Goal: Transaction & Acquisition: Purchase product/service

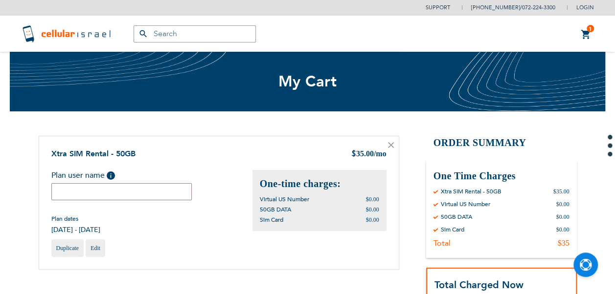
click at [85, 199] on input "text" at bounding box center [121, 191] width 141 height 17
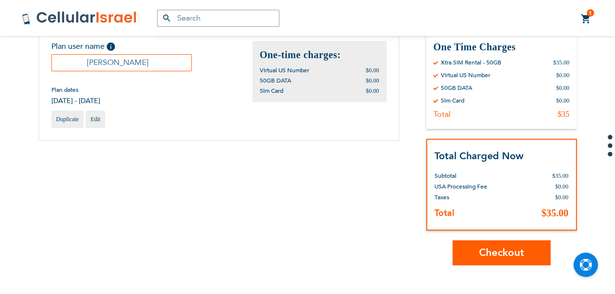
scroll to position [290, 0]
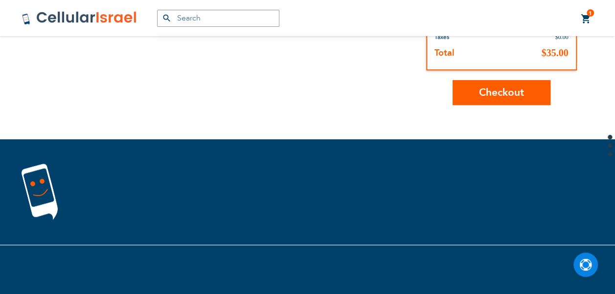
type input "[PERSON_NAME]"
click at [507, 89] on span "Checkout" at bounding box center [501, 93] width 45 height 14
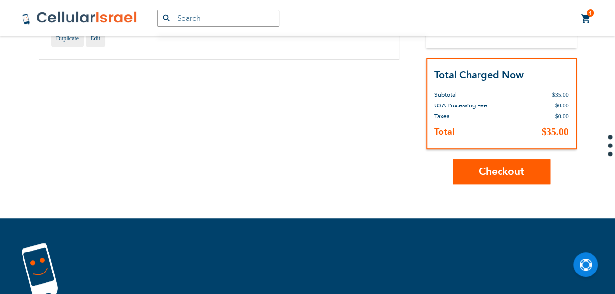
scroll to position [45, 0]
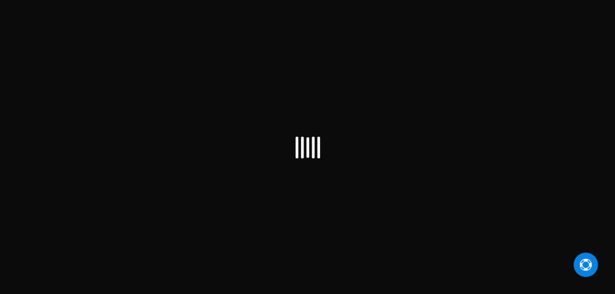
select select "US"
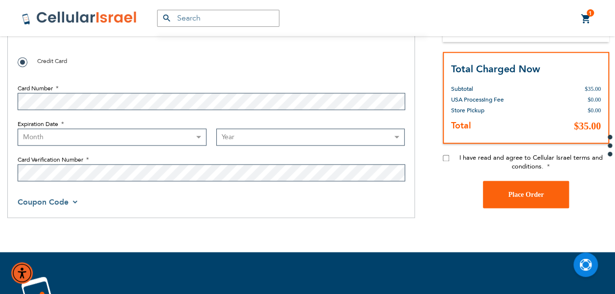
scroll to position [685, 0]
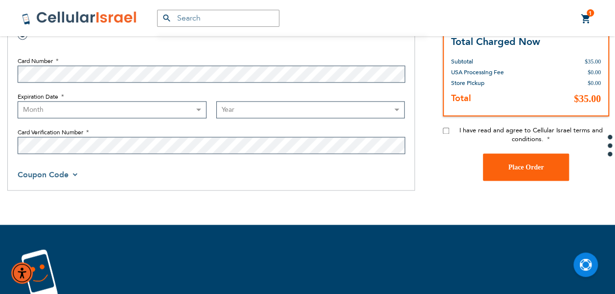
click at [447, 129] on input "I have read and agree to Cellular Israel terms and conditions." at bounding box center [446, 131] width 6 height 6
checkbox input "true"
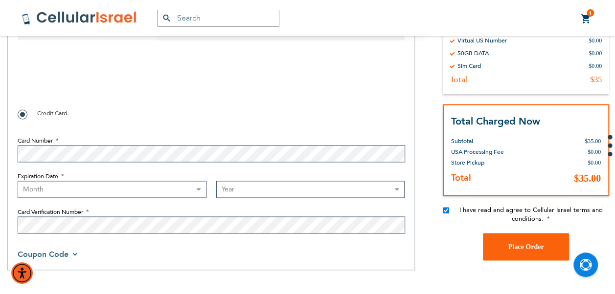
scroll to position [440, 0]
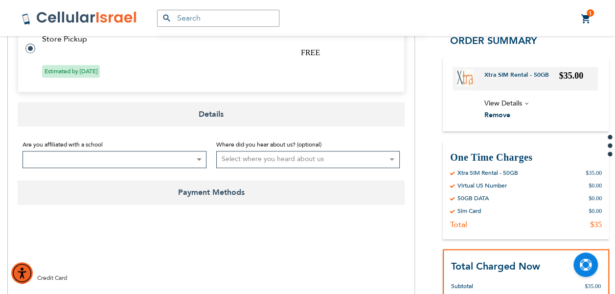
click at [107, 158] on span at bounding box center [114, 159] width 184 height 17
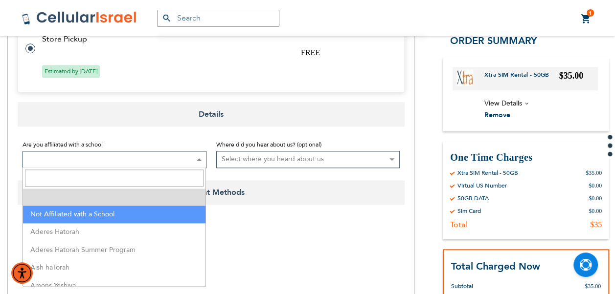
select select "199"
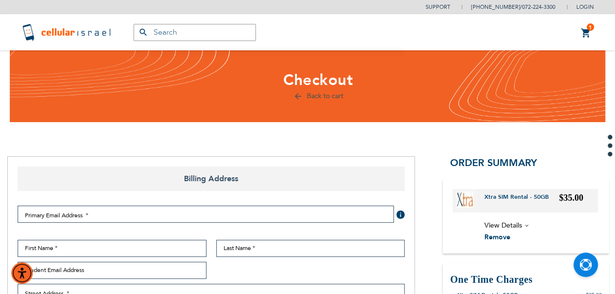
scroll to position [0, 0]
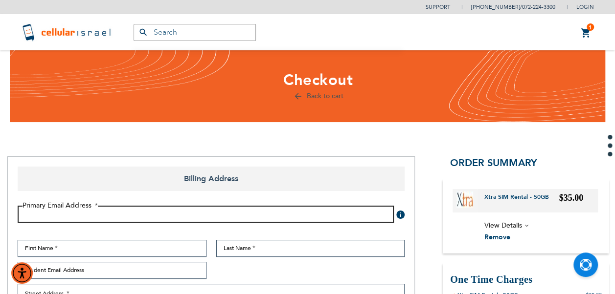
click at [80, 214] on input "Email Address" at bounding box center [206, 214] width 376 height 17
type input "theplumber4u@gmail.com"
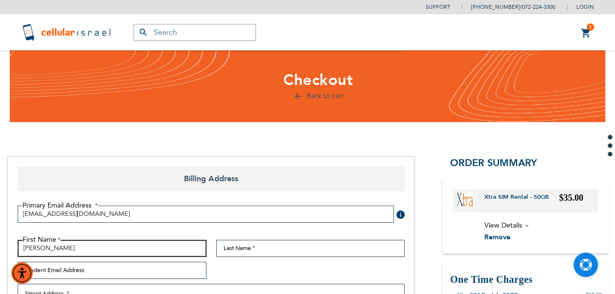
type input "Rafael"
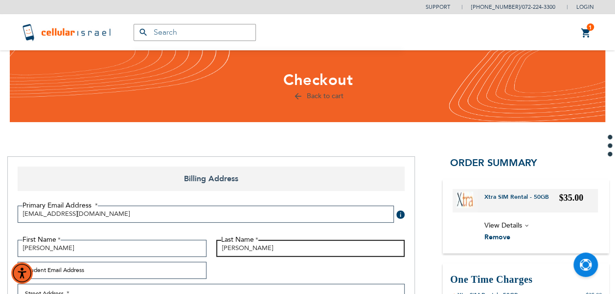
type input "[PERSON_NAME]"
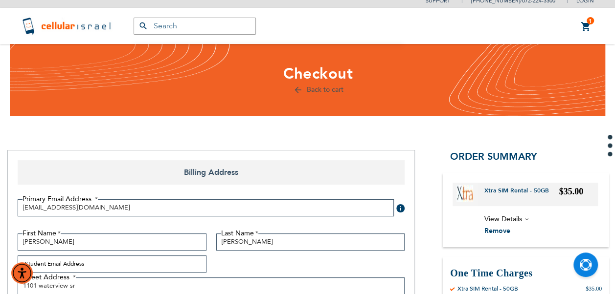
scroll to position [167, 0]
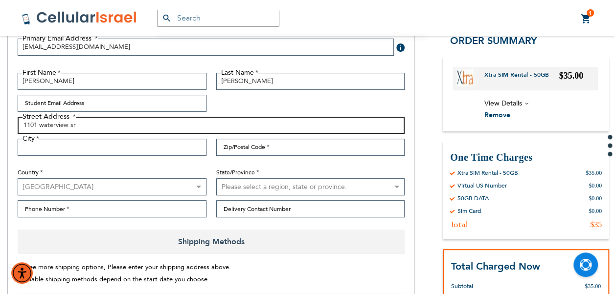
drag, startPoint x: 101, startPoint y: 117, endPoint x: 99, endPoint y: 123, distance: 6.2
click at [100, 121] on input "1101 waterview sr" at bounding box center [211, 125] width 387 height 17
type input "1101 waterview st"
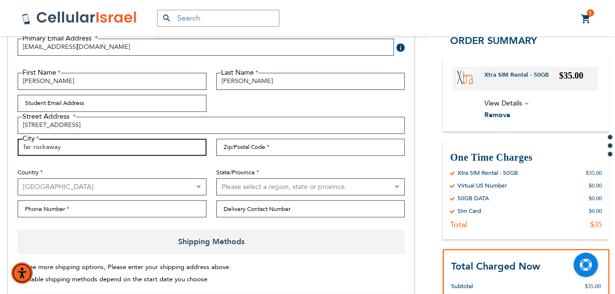
type input "far rockaway"
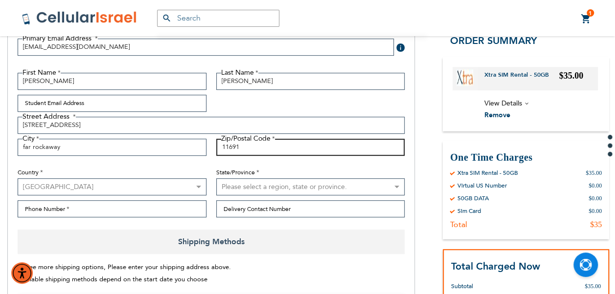
type input "11691"
click at [225, 183] on select "Please select a region, state or province. Alabama Alaska American Samoa Arizon…" at bounding box center [310, 186] width 189 height 17
click at [216, 178] on select "Please select a region, state or province. Alabama Alaska American Samoa Arizon…" at bounding box center [310, 186] width 189 height 17
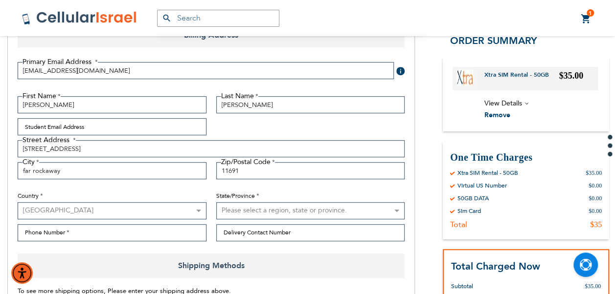
scroll to position [191, 0]
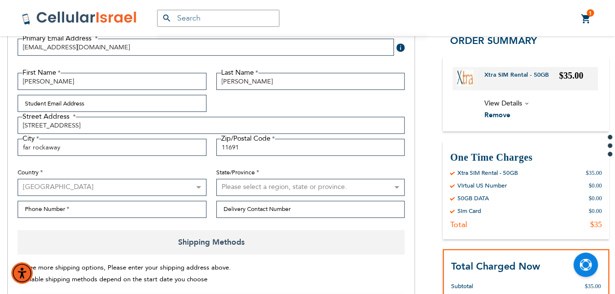
click at [226, 183] on select "Please select a region, state or province. Alabama Alaska American Samoa Arizon…" at bounding box center [310, 187] width 189 height 17
select select "43"
click at [216, 179] on select "Please select a region, state or province. Alabama Alaska American Samoa Arizon…" at bounding box center [310, 187] width 189 height 17
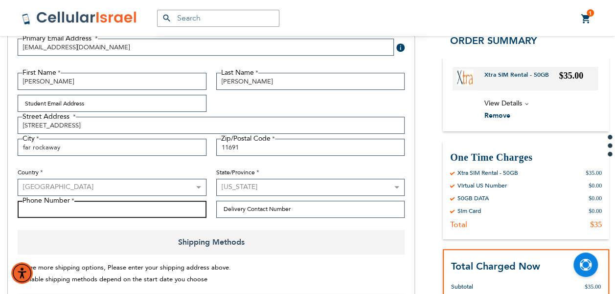
click at [196, 205] on input "Phone Number" at bounding box center [112, 209] width 189 height 17
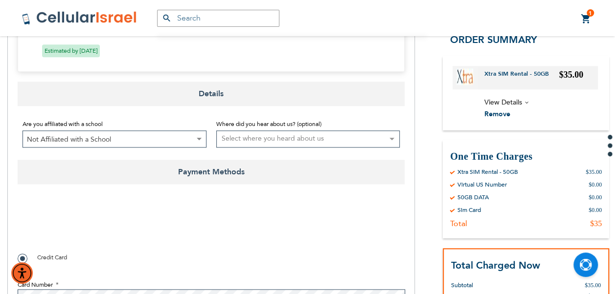
scroll to position [607, 0]
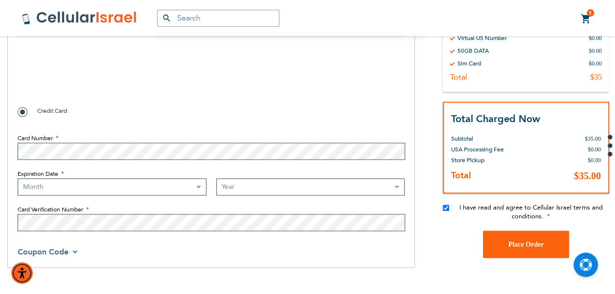
type input "6462580864"
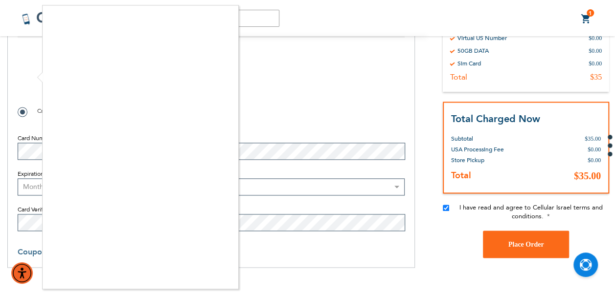
click at [29, 76] on div at bounding box center [307, 147] width 615 height 294
checkbox input "true"
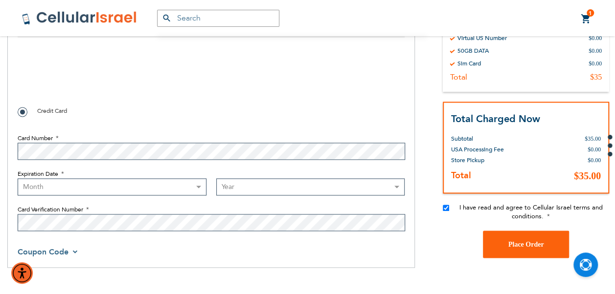
scroll to position [11, 0]
drag, startPoint x: 111, startPoint y: 194, endPoint x: 97, endPoint y: 200, distance: 14.9
click at [111, 194] on select "Month 01 - January 02 - February 03 - March 04 - April 05 - May 06 - June 07 - …" at bounding box center [112, 186] width 189 height 17
select select "8"
click at [18, 178] on select "Month 01 - January 02 - February 03 - March 04 - April 05 - May 06 - June 07 - …" at bounding box center [112, 186] width 189 height 17
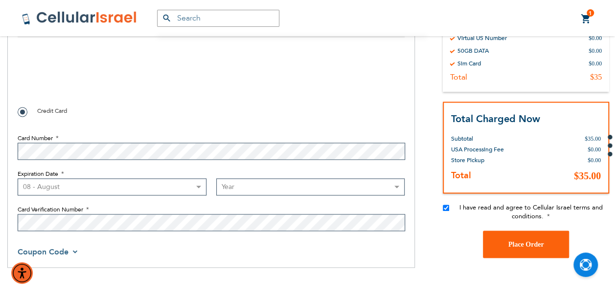
click at [284, 180] on select "Year 2025 2026 2027 2028 2029 2030 2031 2032 2033 2034 2035 2036 2037 2038 2039…" at bounding box center [310, 186] width 189 height 17
select select "2029"
click at [216, 178] on select "Year 2025 2026 2027 2028 2029 2030 2031 2032 2033 2034 2035 2036 2037 2038 2039…" at bounding box center [310, 186] width 189 height 17
click at [534, 245] on span "Place Order" at bounding box center [526, 244] width 36 height 7
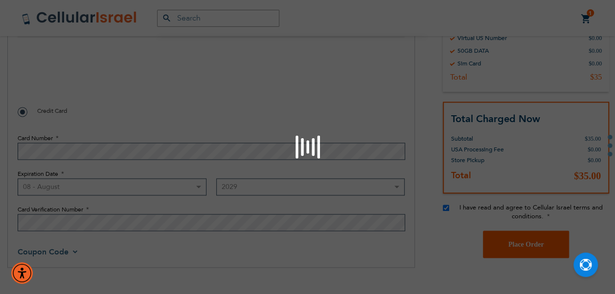
scroll to position [558, 0]
